Goal: Information Seeking & Learning: Learn about a topic

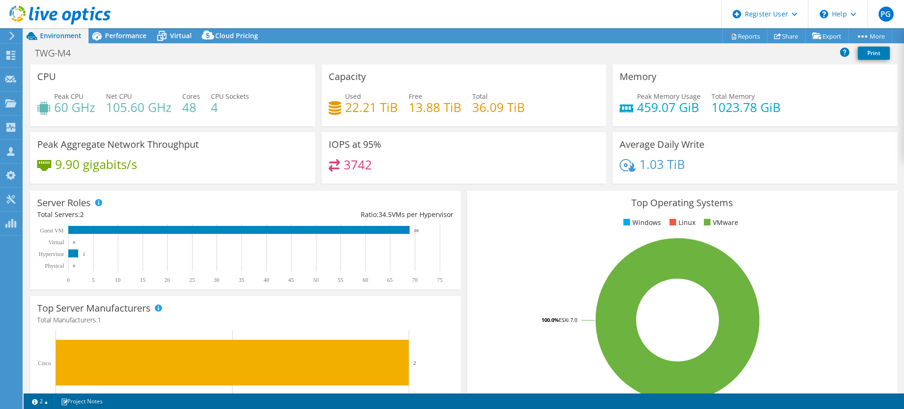
select select "USD"
click at [341, 108] on div "Used 22.21 TiB" at bounding box center [363, 101] width 69 height 21
click at [126, 31] on span "Performance" at bounding box center [125, 35] width 41 height 9
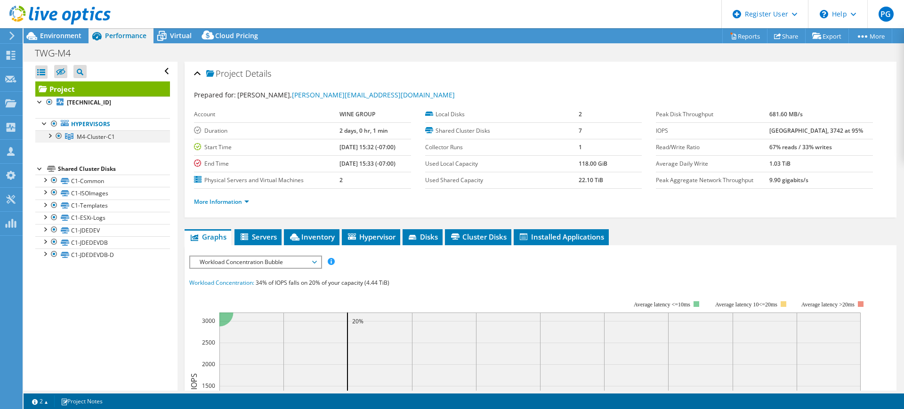
click at [49, 136] on div at bounding box center [49, 134] width 9 height 9
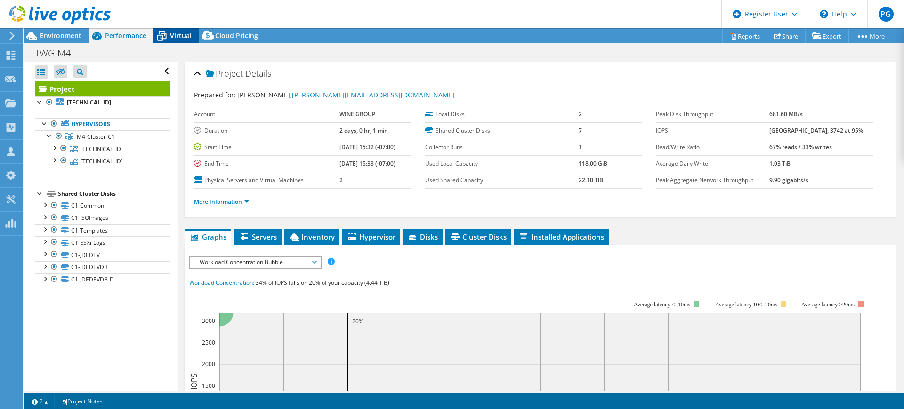
click at [172, 39] on span "Virtual" at bounding box center [181, 35] width 22 height 9
